Goal: Register for event/course

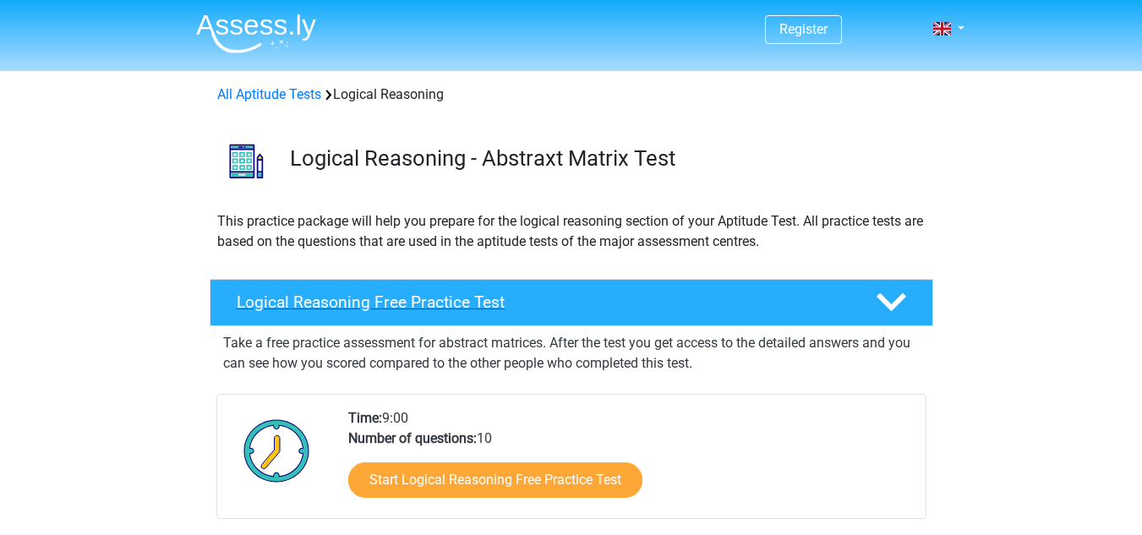
click at [738, 301] on h4 "Logical Reasoning Free Practice Test" at bounding box center [543, 302] width 612 height 19
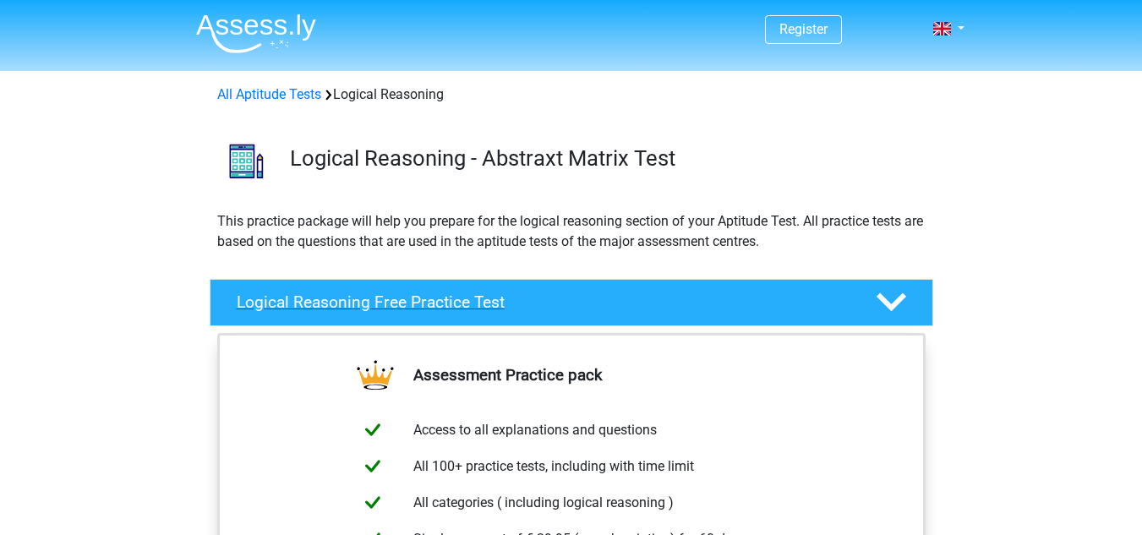
click at [676, 323] on div "Logical Reasoning Free Practice Test" at bounding box center [572, 302] width 724 height 47
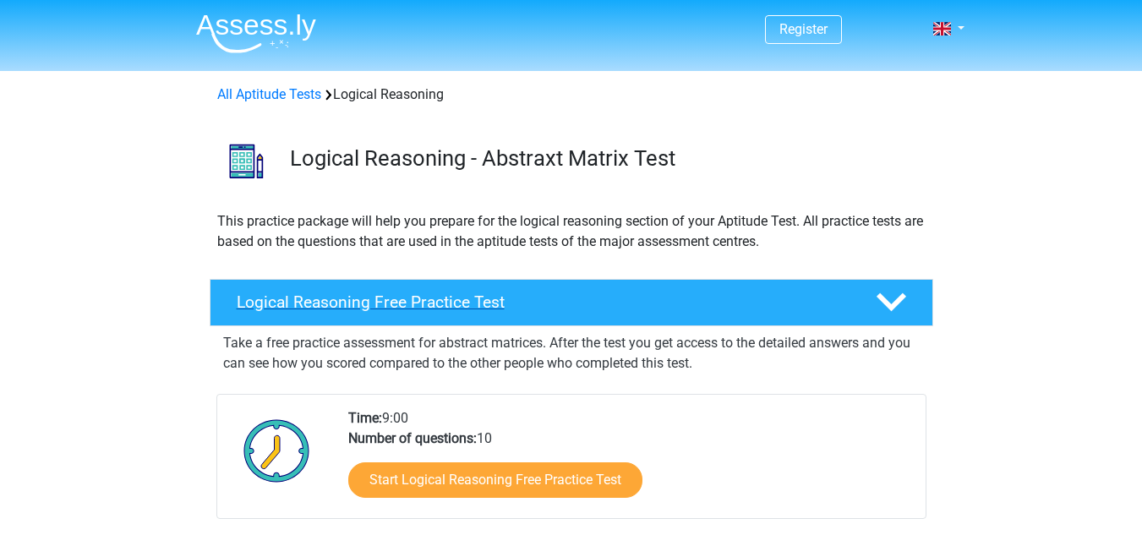
click at [676, 323] on div "Logical Reasoning Free Practice Test" at bounding box center [572, 302] width 724 height 47
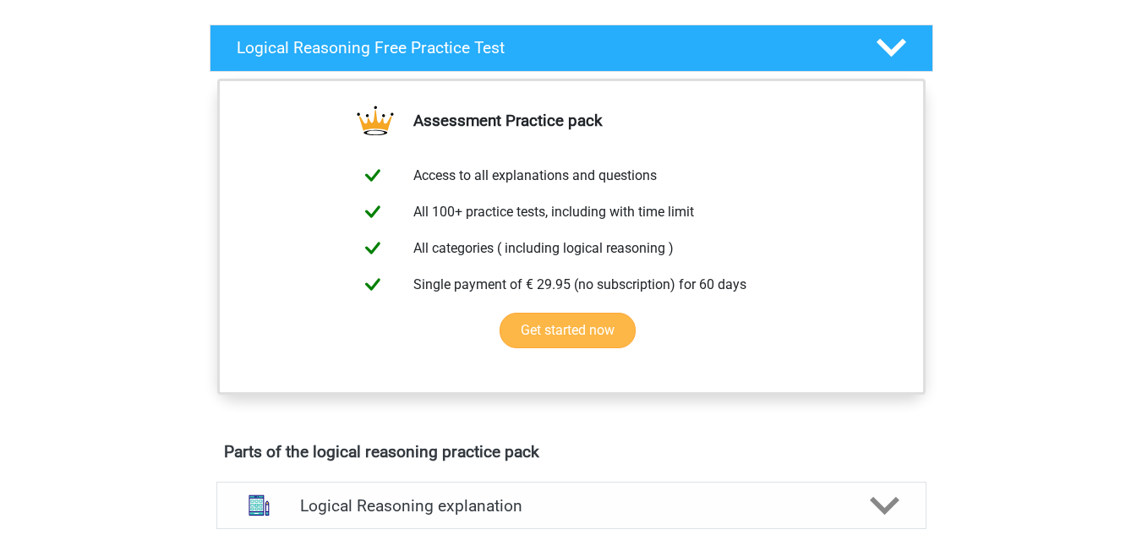
scroll to position [255, 0]
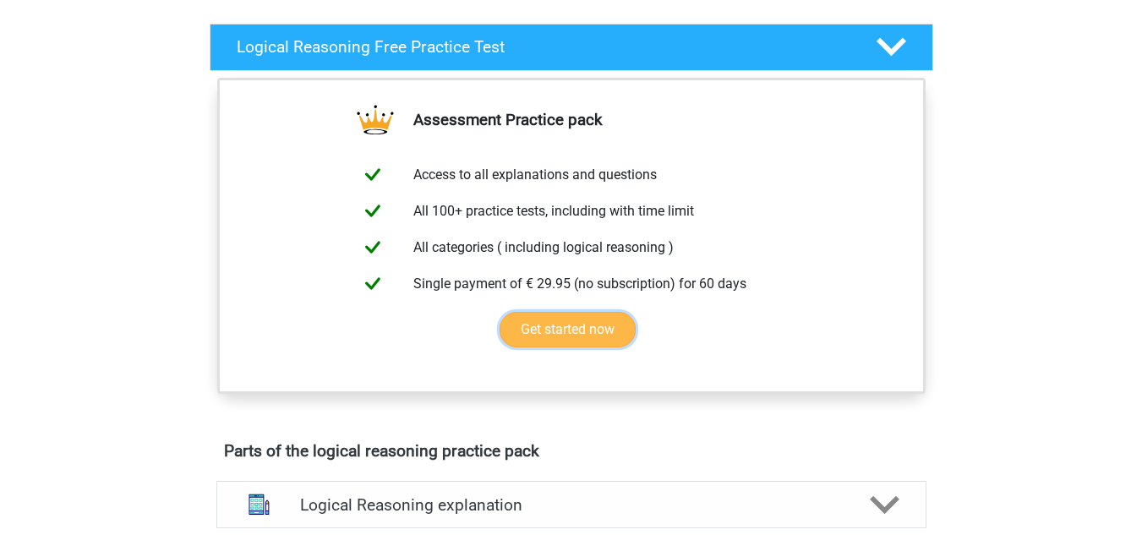
click at [583, 347] on link "Get started now" at bounding box center [568, 330] width 136 height 36
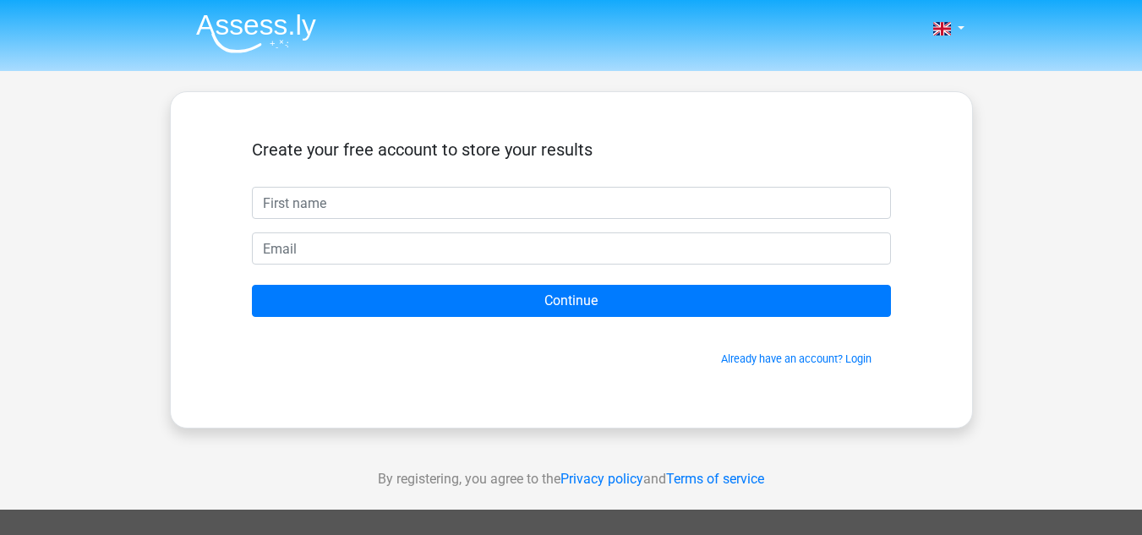
click at [12, 0] on header "Nederlands English" at bounding box center [571, 35] width 1142 height 71
click at [282, 179] on div "Create your free account to store your results" at bounding box center [571, 162] width 639 height 47
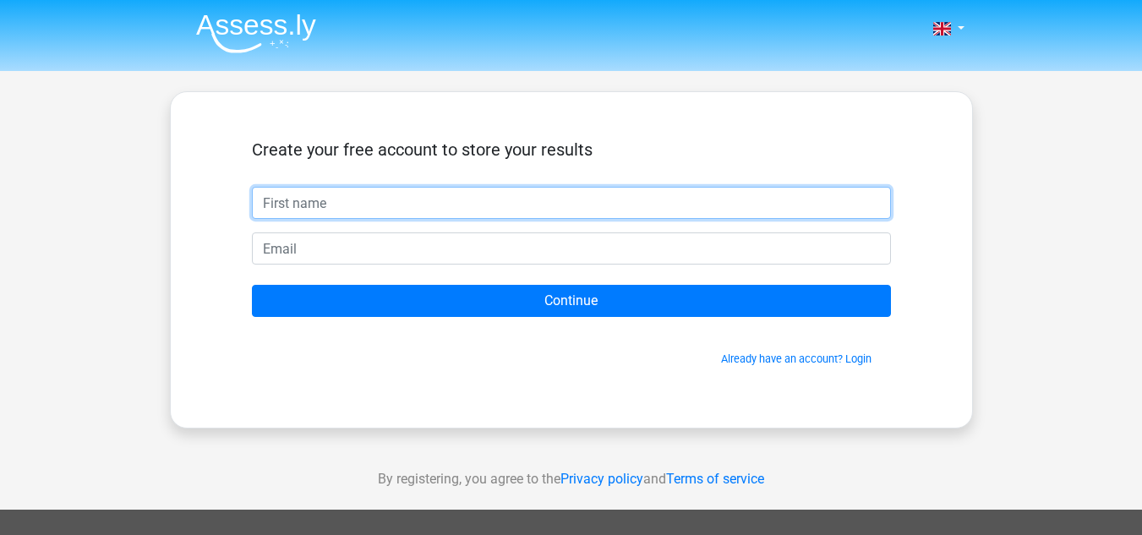
click at [347, 205] on input "text" at bounding box center [571, 203] width 639 height 32
type input "Min"
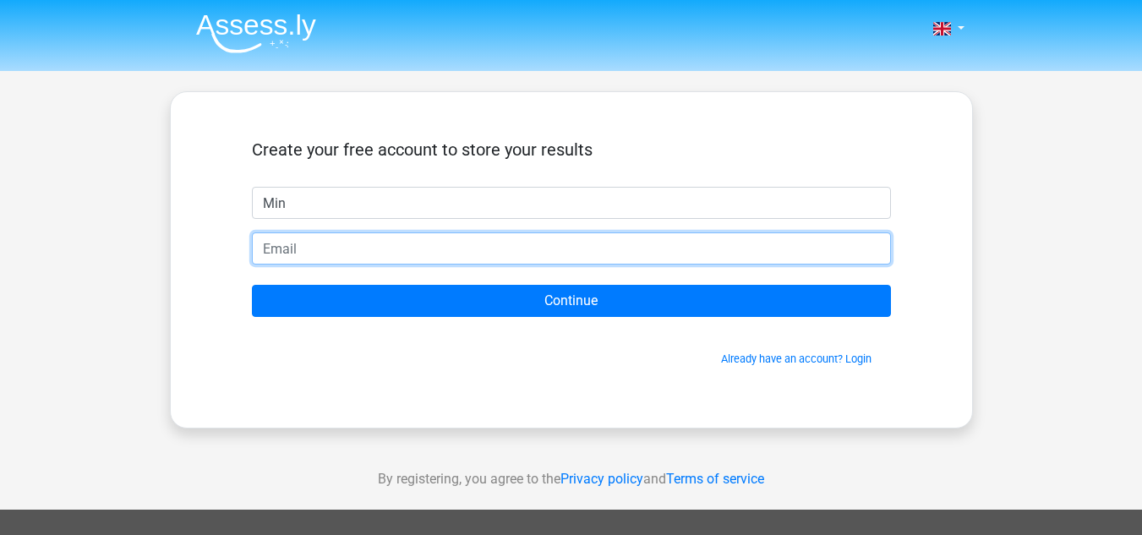
click at [313, 252] on input "email" at bounding box center [571, 248] width 639 height 32
type input "[EMAIL_ADDRESS][DOMAIN_NAME]"
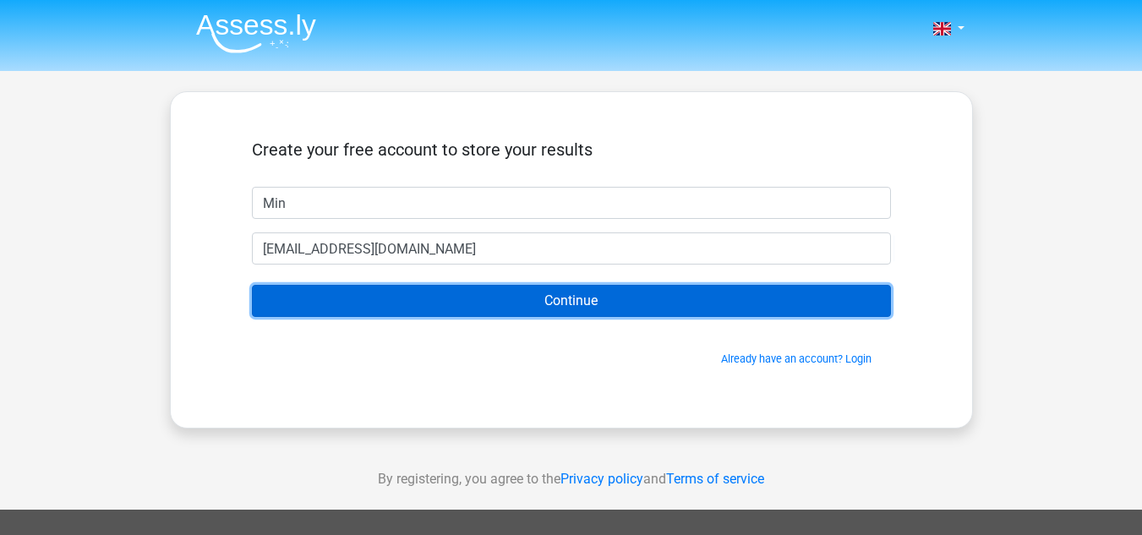
click at [407, 293] on input "Continue" at bounding box center [571, 301] width 639 height 32
